Goal: Information Seeking & Learning: Learn about a topic

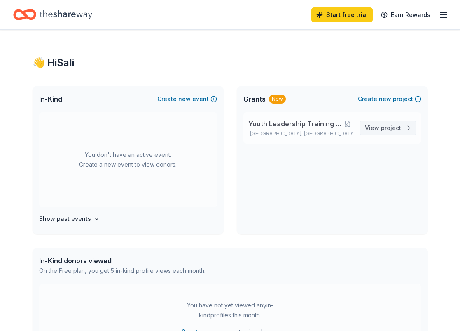
click at [390, 127] on span "project" at bounding box center [391, 127] width 20 height 7
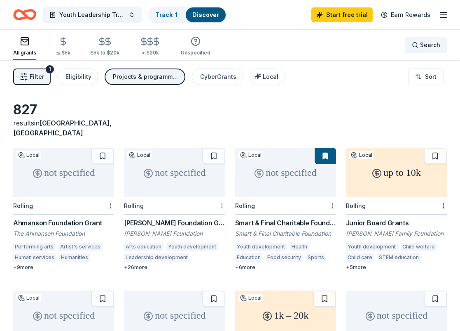
click at [420, 42] on div "Search" at bounding box center [426, 45] width 28 height 10
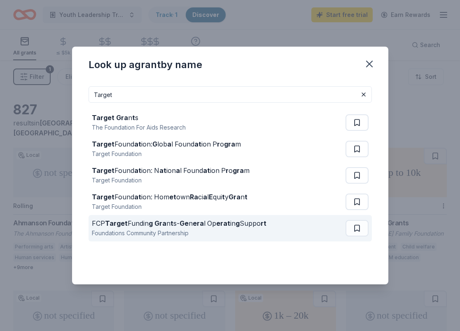
type input "Target"
click at [233, 224] on div "FCP Target Fundin g Gra n t s- Ge n era l Op erat in g Suppo rt" at bounding box center [179, 223] width 175 height 10
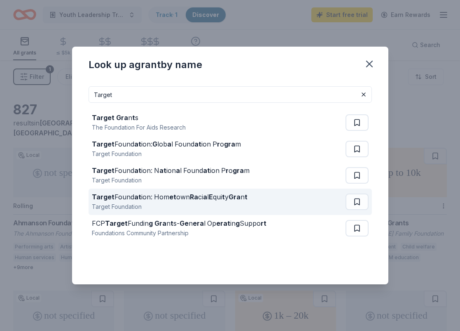
click at [164, 195] on div "Target Found at ion: Hom et own Ra ci a l E qui t y Gra n t" at bounding box center [170, 197] width 156 height 10
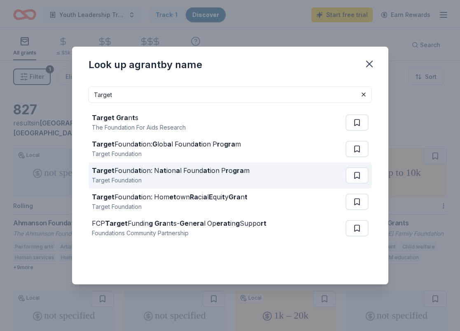
click at [192, 172] on div "Target Found at ion: N at ion a l Found at ion P r o gra m" at bounding box center [171, 170] width 158 height 10
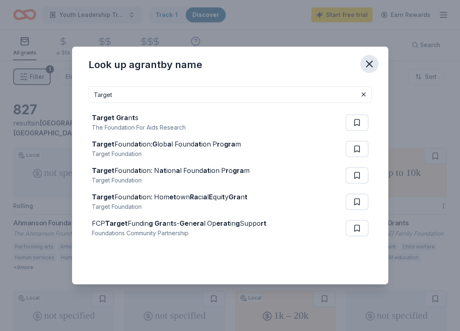
click at [369, 65] on icon "button" at bounding box center [370, 64] width 6 height 6
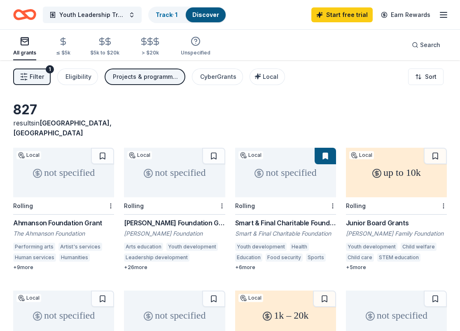
click at [441, 15] on line "button" at bounding box center [444, 15] width 7 height 0
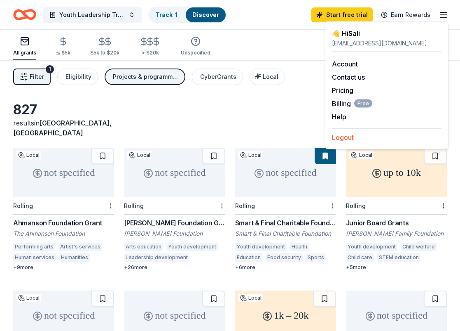
click at [346, 138] on button "Logout" at bounding box center [343, 137] width 22 height 10
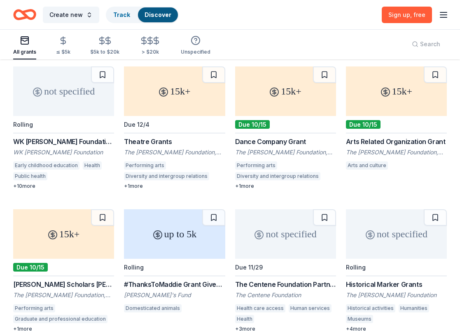
scroll to position [62, 0]
click at [68, 230] on div "15k+" at bounding box center [63, 233] width 101 height 49
click at [420, 16] on span ", free" at bounding box center [417, 14] width 15 height 7
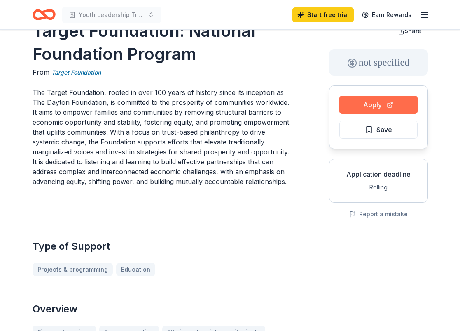
scroll to position [27, 0]
click at [376, 104] on button "Apply" at bounding box center [379, 105] width 78 height 18
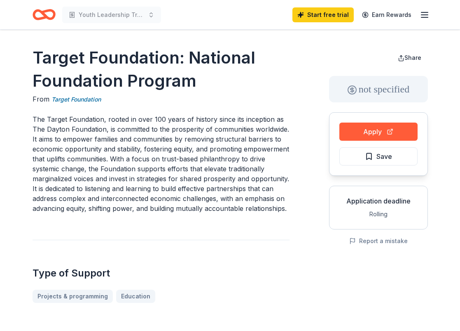
scroll to position [0, 0]
